Goal: Task Accomplishment & Management: Use online tool/utility

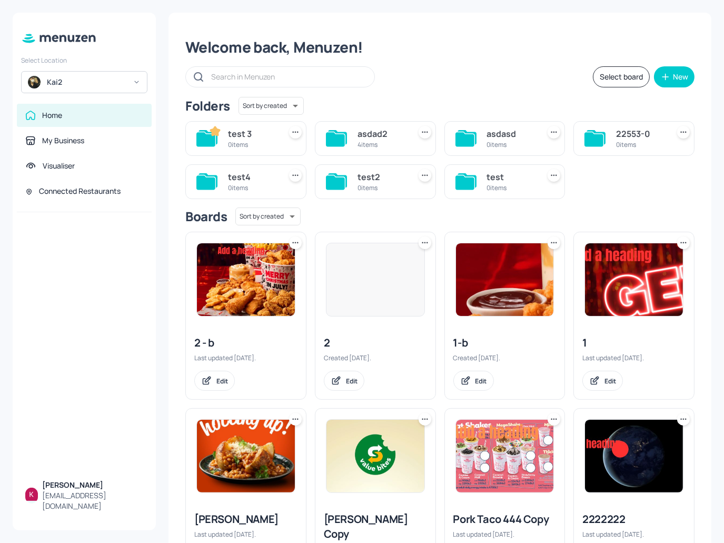
click at [120, 262] on div at bounding box center [84, 342] width 143 height 261
click at [100, 78] on div "Kai2" at bounding box center [86, 82] width 79 height 11
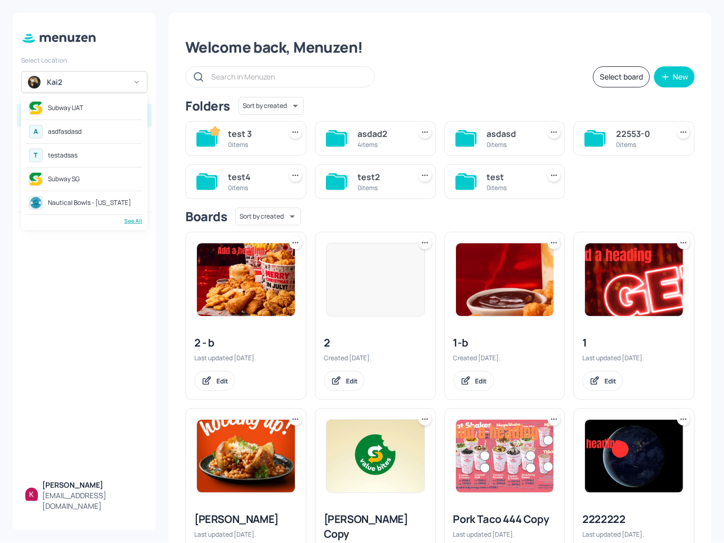
click at [103, 107] on div "Subway UAT" at bounding box center [84, 107] width 116 height 19
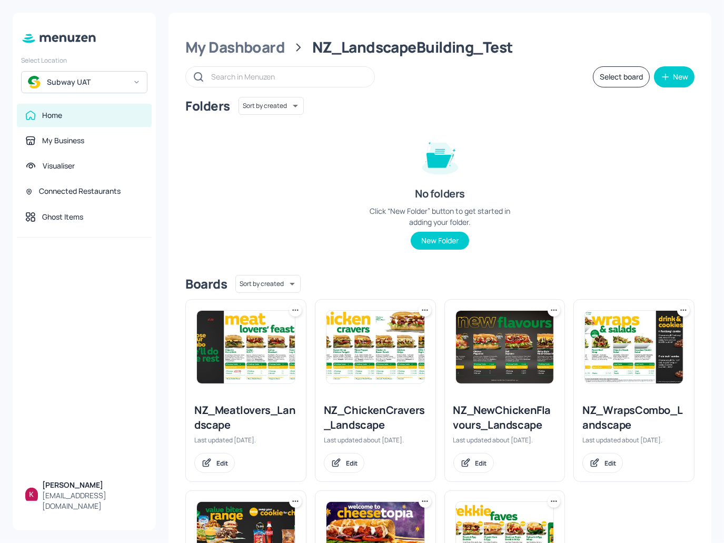
click at [261, 361] on img at bounding box center [246, 347] width 98 height 73
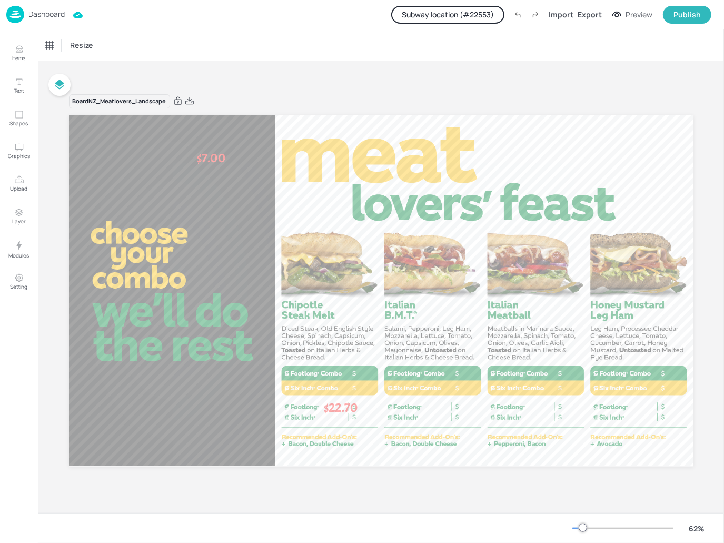
click at [142, 72] on div "Board NZ_Meatlovers_Landscape $7.00 $22.70" at bounding box center [381, 287] width 686 height 452
click at [25, 177] on button "Upload" at bounding box center [19, 183] width 31 height 31
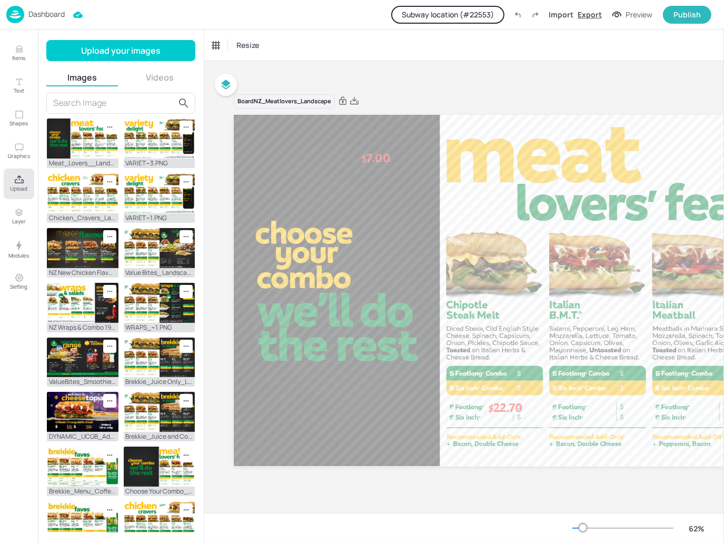
click at [592, 14] on div "Export" at bounding box center [590, 14] width 24 height 11
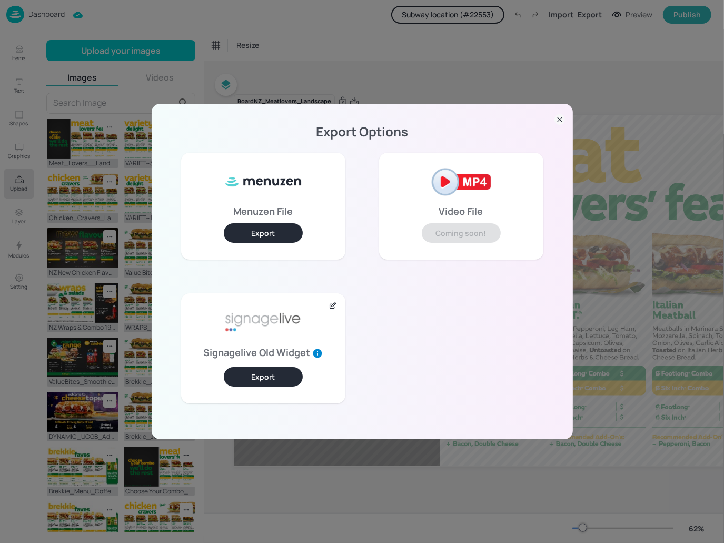
click at [269, 377] on button "Export" at bounding box center [263, 376] width 79 height 19
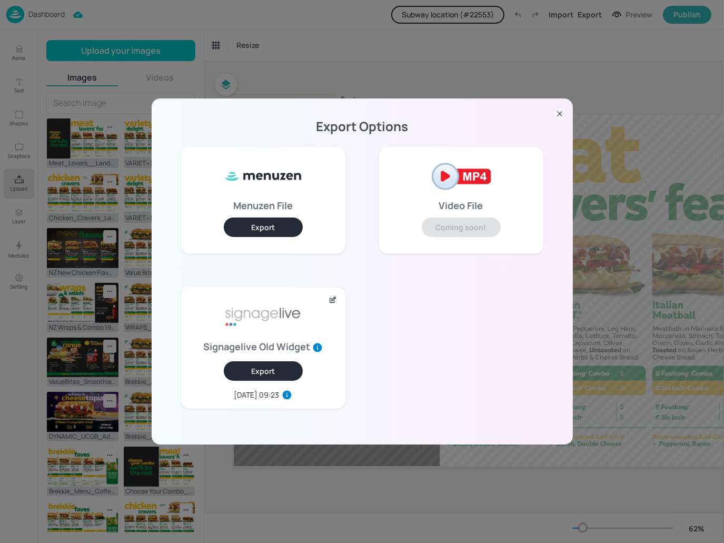
click at [561, 111] on icon at bounding box center [559, 113] width 11 height 11
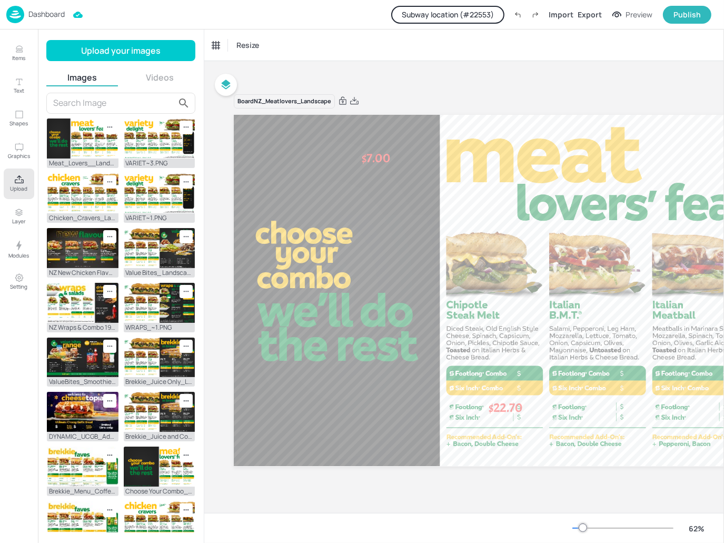
click at [34, 8] on div "Dashboard" at bounding box center [35, 14] width 58 height 17
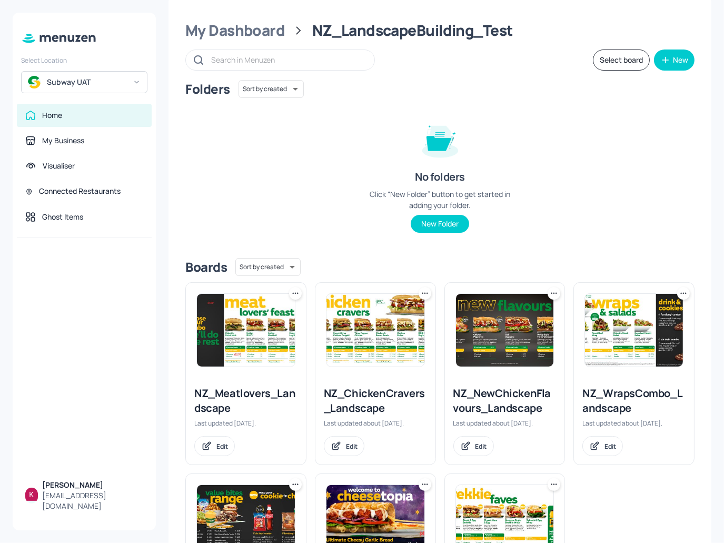
scroll to position [53, 0]
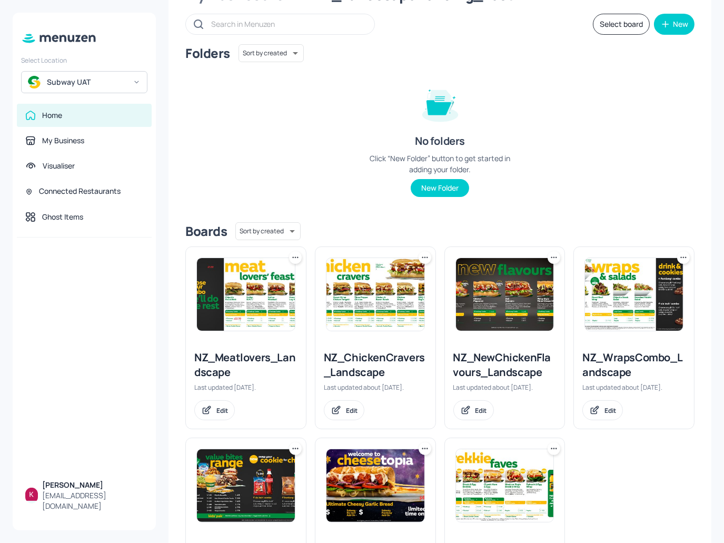
click at [371, 299] on img at bounding box center [375, 294] width 98 height 73
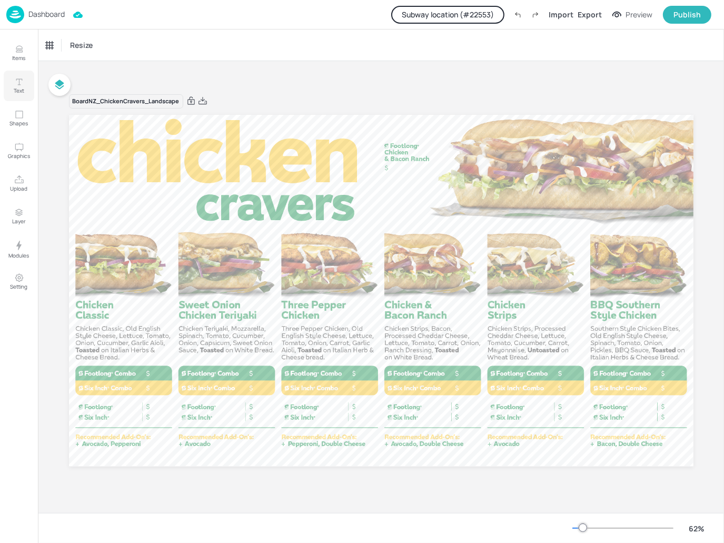
click at [15, 74] on button "Text" at bounding box center [19, 86] width 31 height 31
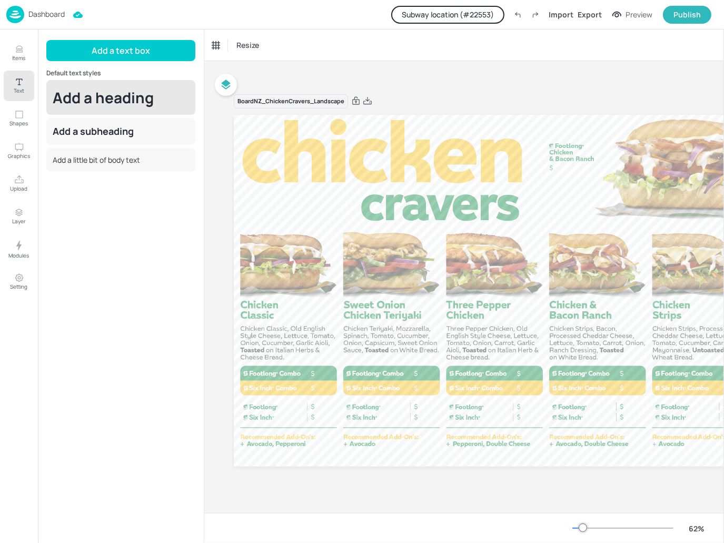
click at [126, 96] on div "Add a heading" at bounding box center [120, 97] width 149 height 35
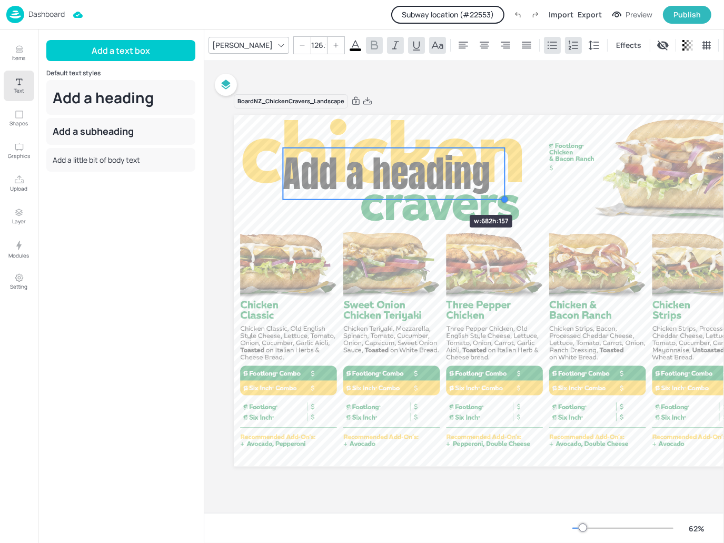
drag, startPoint x: 390, startPoint y: 170, endPoint x: 471, endPoint y: 211, distance: 90.4
click at [471, 211] on div "Add a heading" at bounding box center [546, 290] width 624 height 351
type input "145.5"
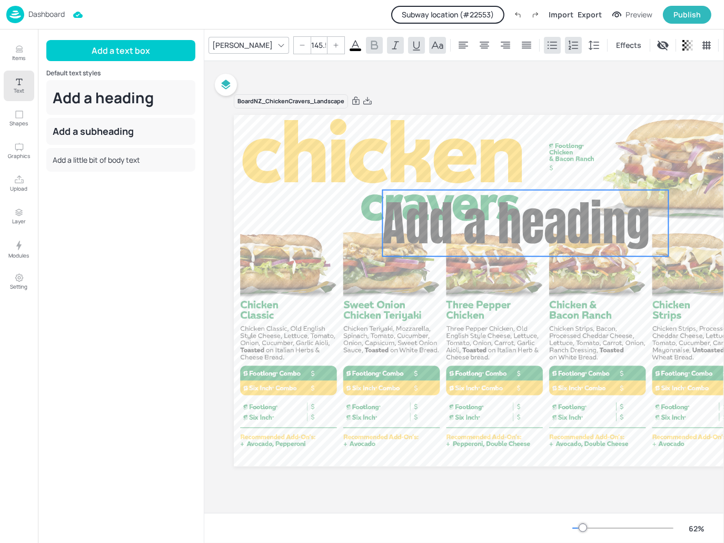
drag, startPoint x: 423, startPoint y: 174, endPoint x: 523, endPoint y: 216, distance: 108.1
click at [523, 216] on span "Add a heading" at bounding box center [515, 222] width 267 height 71
click at [350, 48] on span at bounding box center [356, 49] width 12 height 3
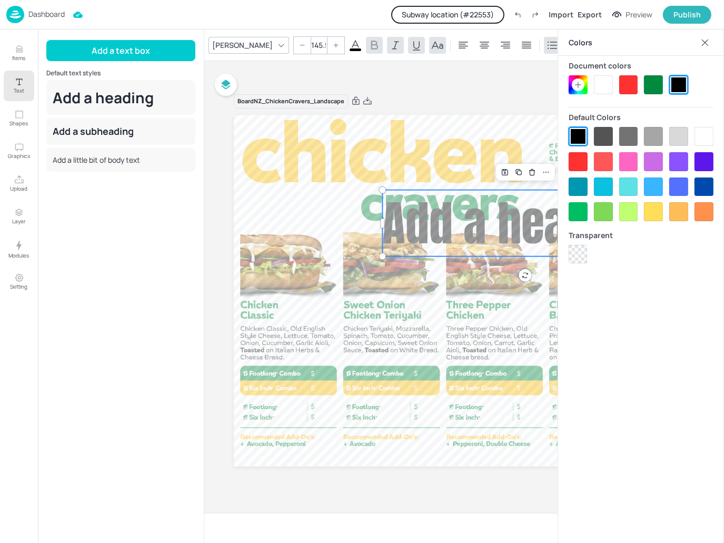
click at [580, 160] on div at bounding box center [578, 161] width 19 height 19
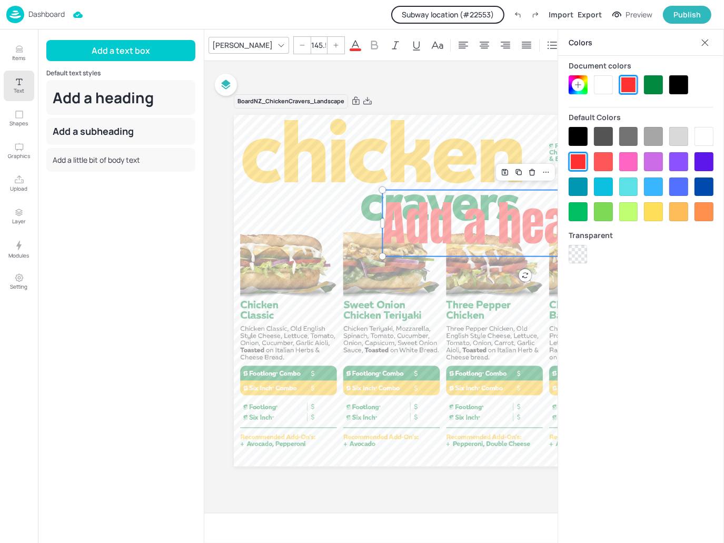
click at [701, 43] on icon at bounding box center [705, 42] width 11 height 11
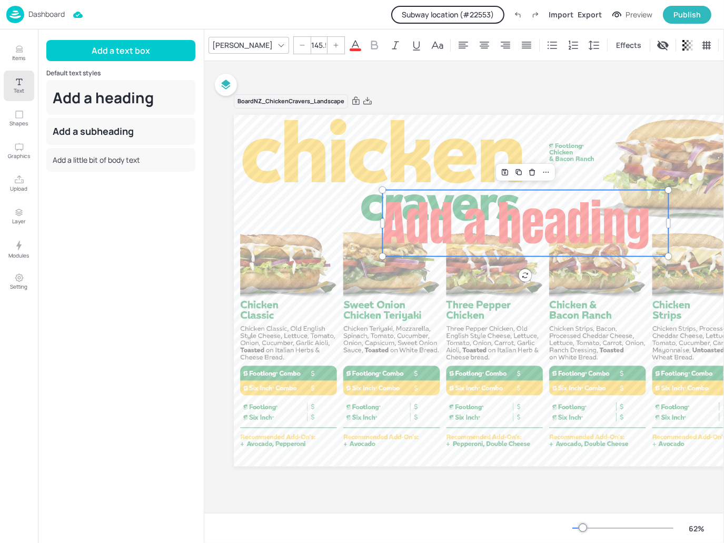
click at [467, 85] on div "Board NZ_ChickenCravers_Landscape Add a heading" at bounding box center [546, 286] width 624 height 411
click at [588, 14] on div "Export" at bounding box center [590, 14] width 24 height 11
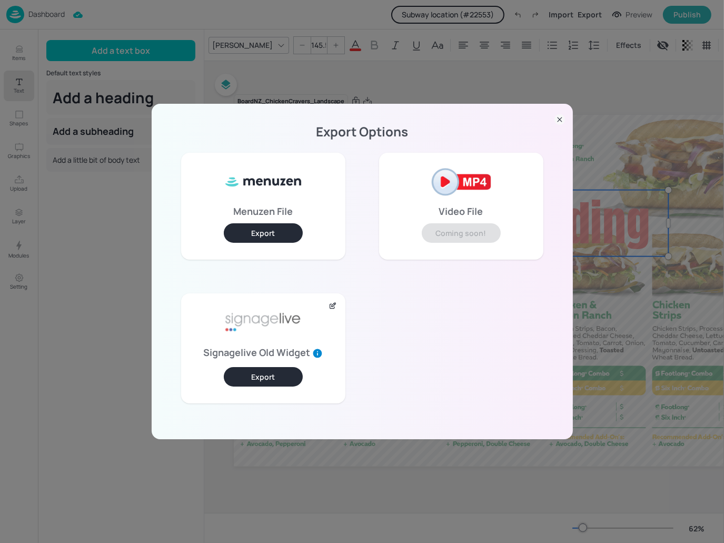
click at [262, 376] on button "Export" at bounding box center [263, 376] width 79 height 19
